Goal: Navigation & Orientation: Find specific page/section

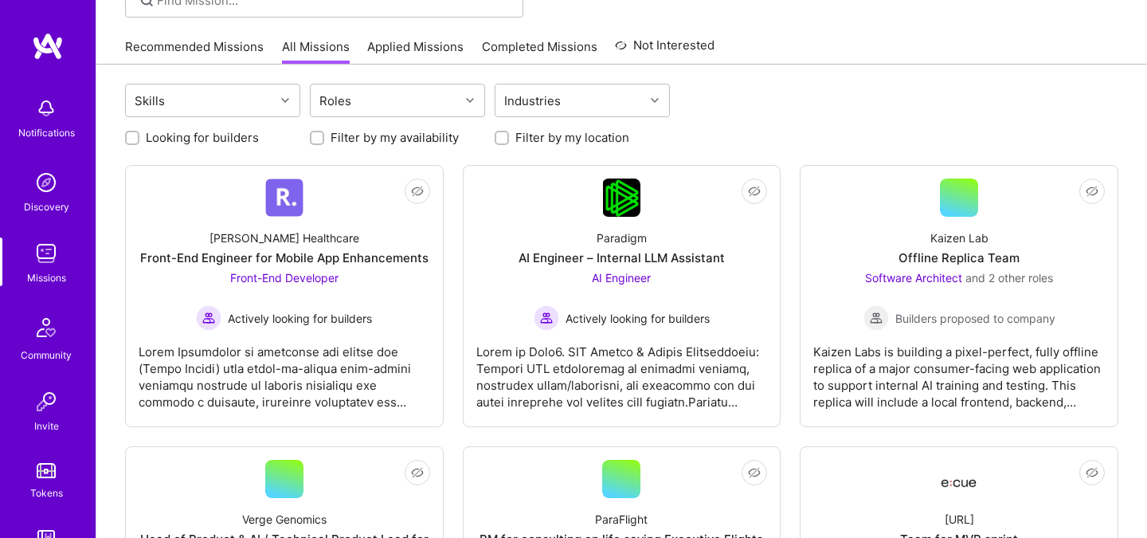
scroll to position [155, 0]
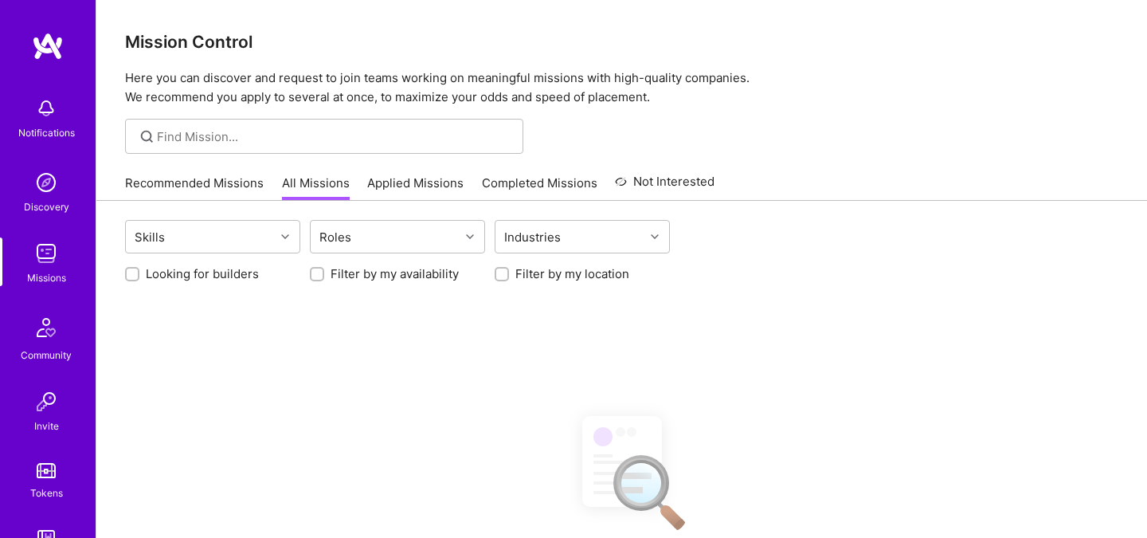
scroll to position [155, 0]
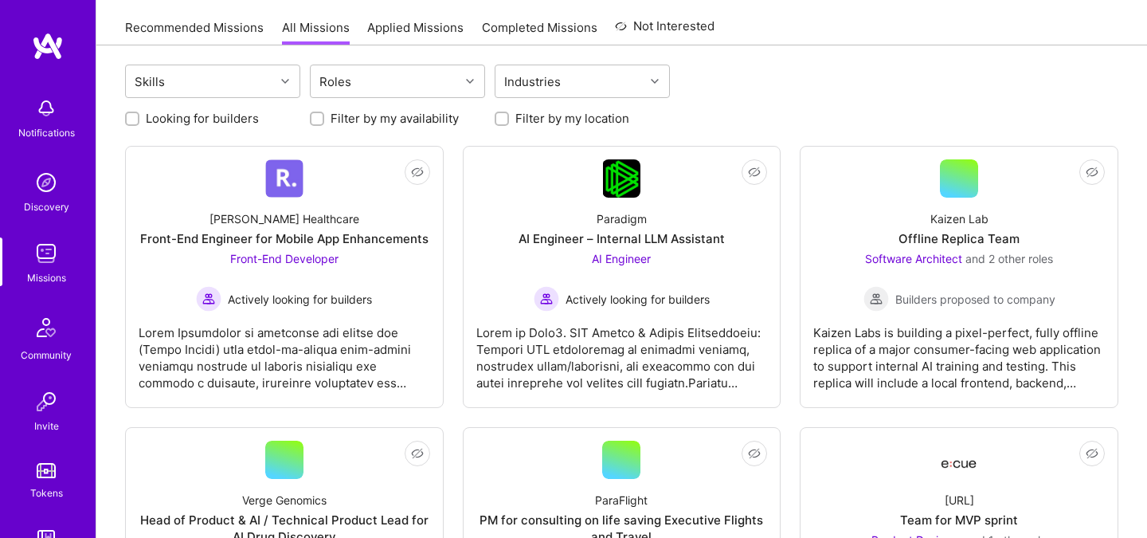
click at [175, 35] on link "Recommended Missions" at bounding box center [194, 32] width 139 height 26
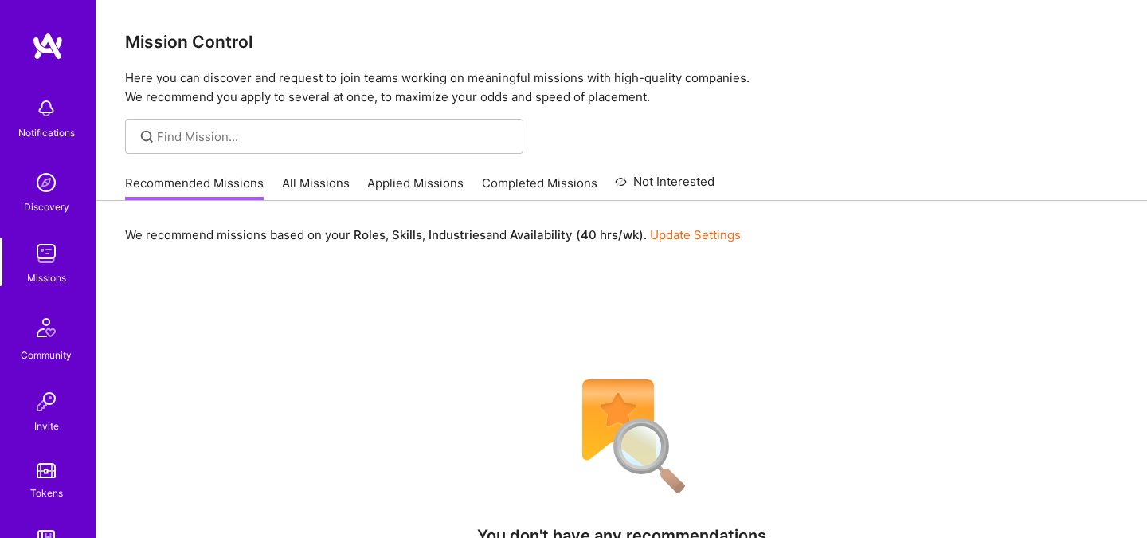
click at [311, 184] on link "All Missions" at bounding box center [316, 188] width 68 height 26
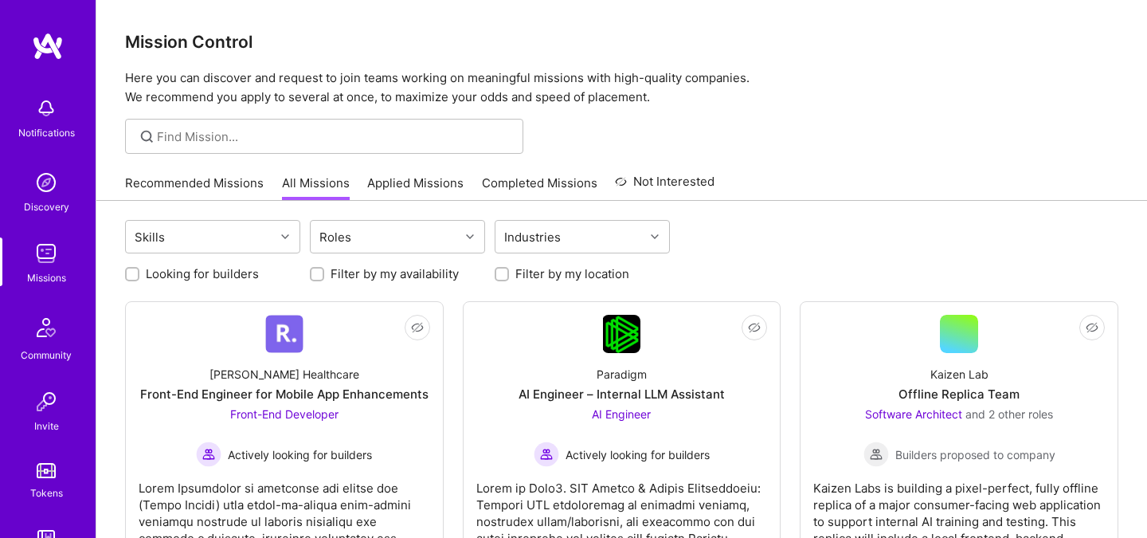
click at [218, 179] on link "Recommended Missions" at bounding box center [194, 188] width 139 height 26
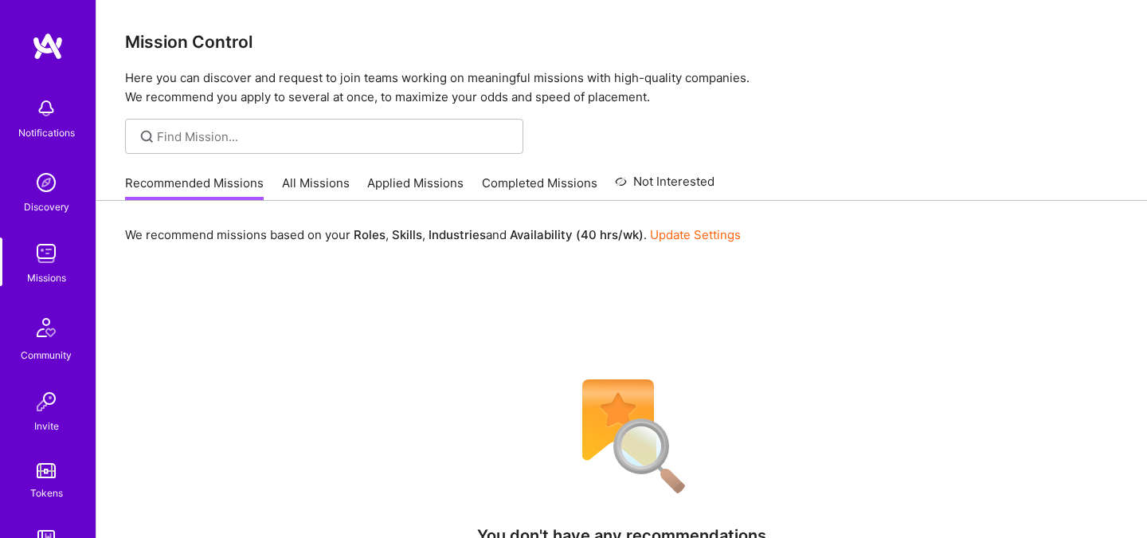
click at [403, 183] on link "Applied Missions" at bounding box center [415, 188] width 96 height 26
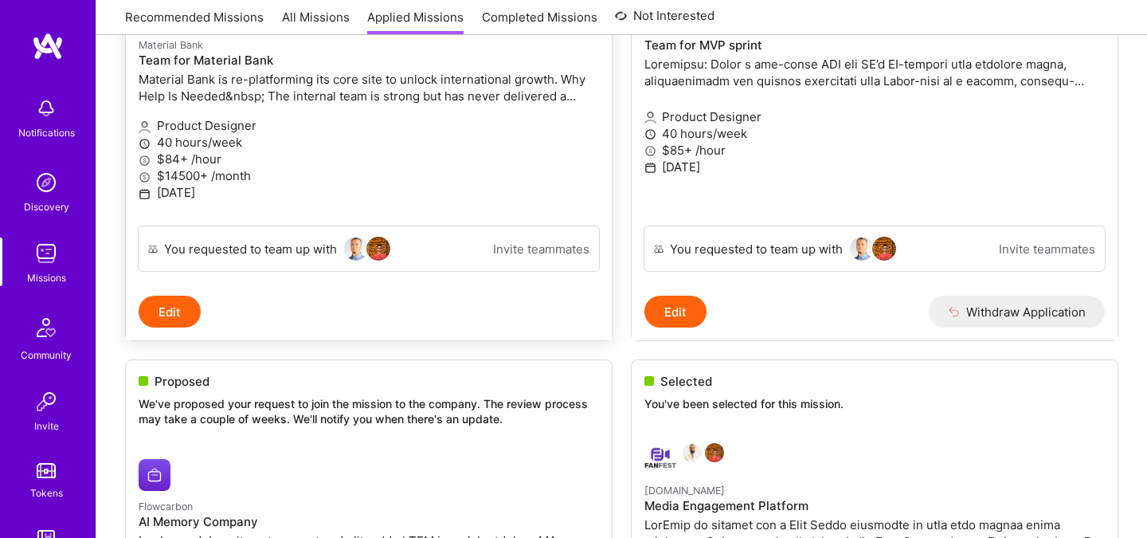
scroll to position [194, 0]
